Goal: Task Accomplishment & Management: Manage account settings

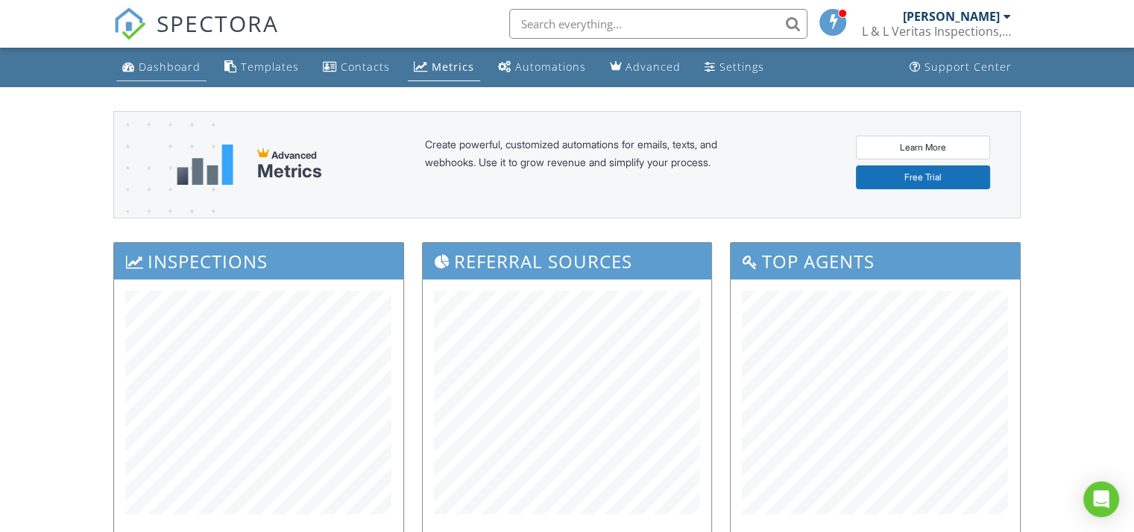
click at [174, 66] on div "Dashboard" at bounding box center [170, 67] width 62 height 14
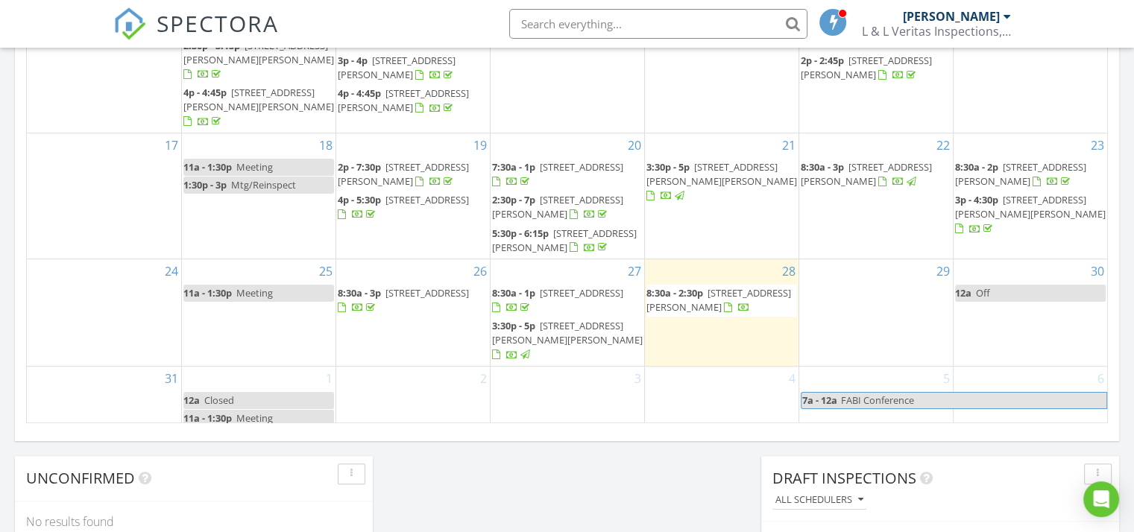
scroll to position [947, 0]
click at [705, 300] on span "8:30a - 2:30p 6205 Aster St, Milton 32570" at bounding box center [721, 299] width 151 height 29
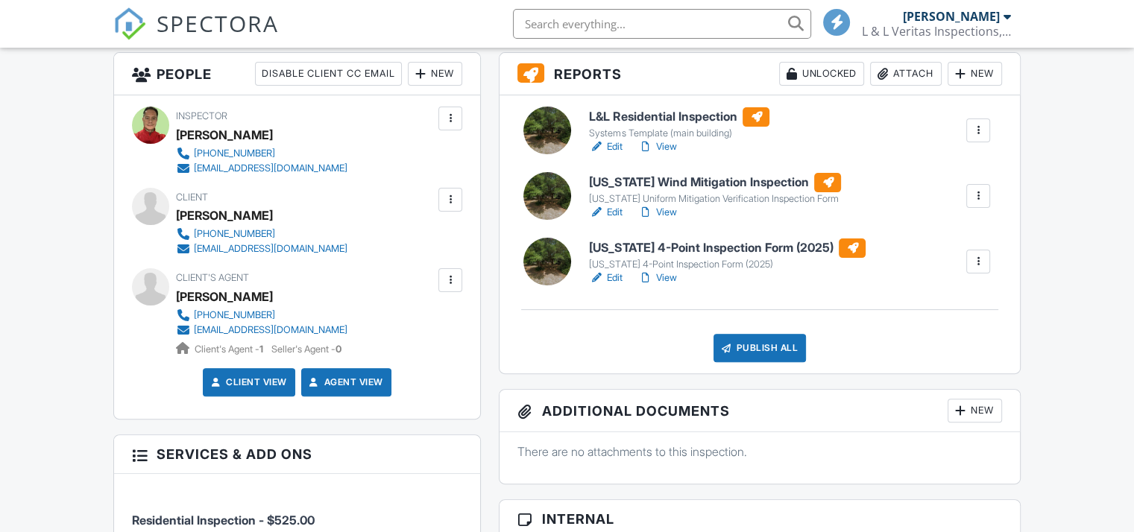
click at [616, 212] on link "Edit" at bounding box center [606, 212] width 34 height 15
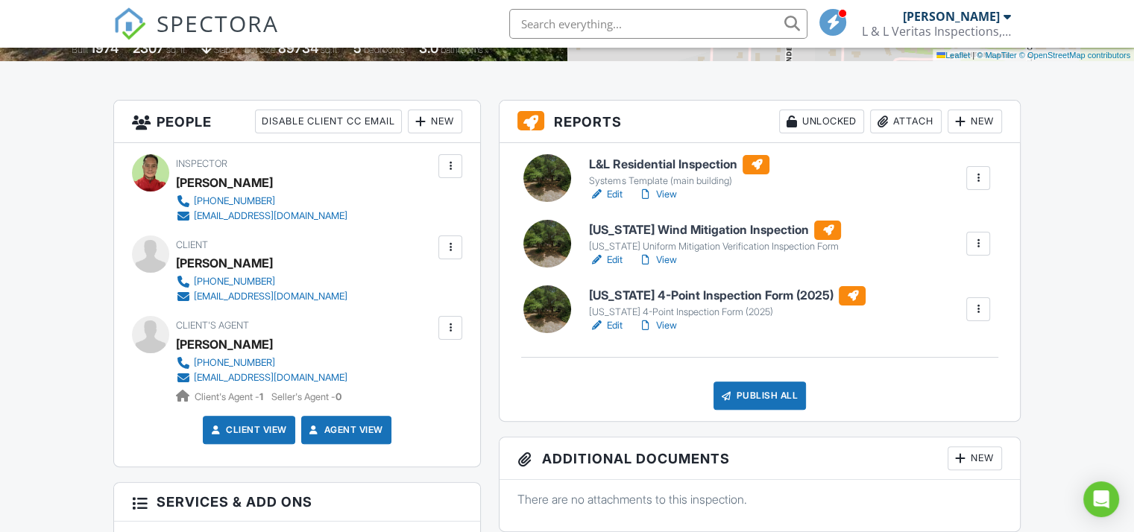
click at [609, 323] on link "Edit" at bounding box center [606, 325] width 34 height 15
